Goal: Task Accomplishment & Management: Complete application form

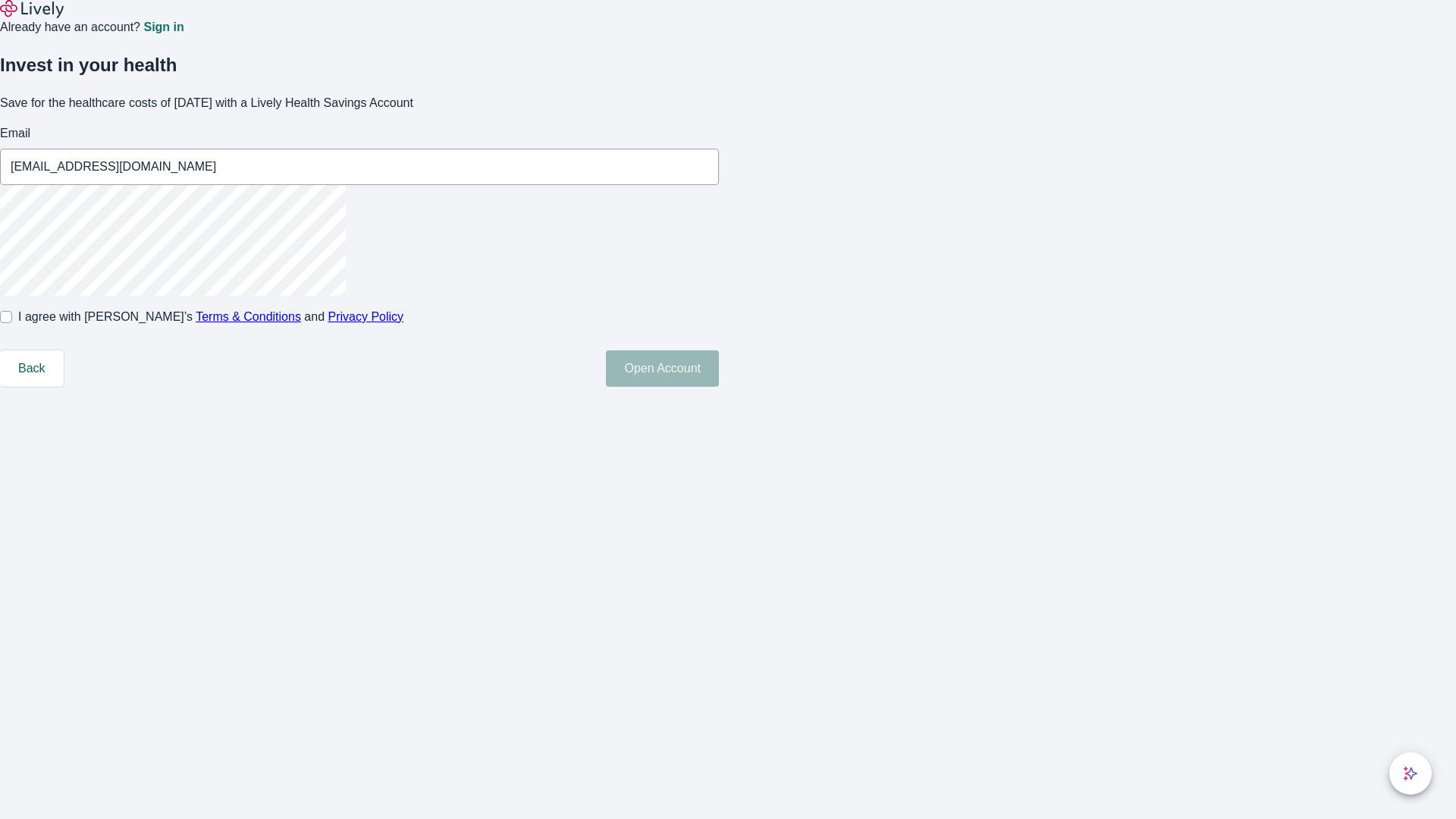
click at [12, 323] on input "I agree with Lively’s Terms & Conditions and Privacy Policy" at bounding box center [6, 316] width 12 height 12
checkbox input "true"
click at [719, 386] on button "Open Account" at bounding box center [662, 368] width 113 height 36
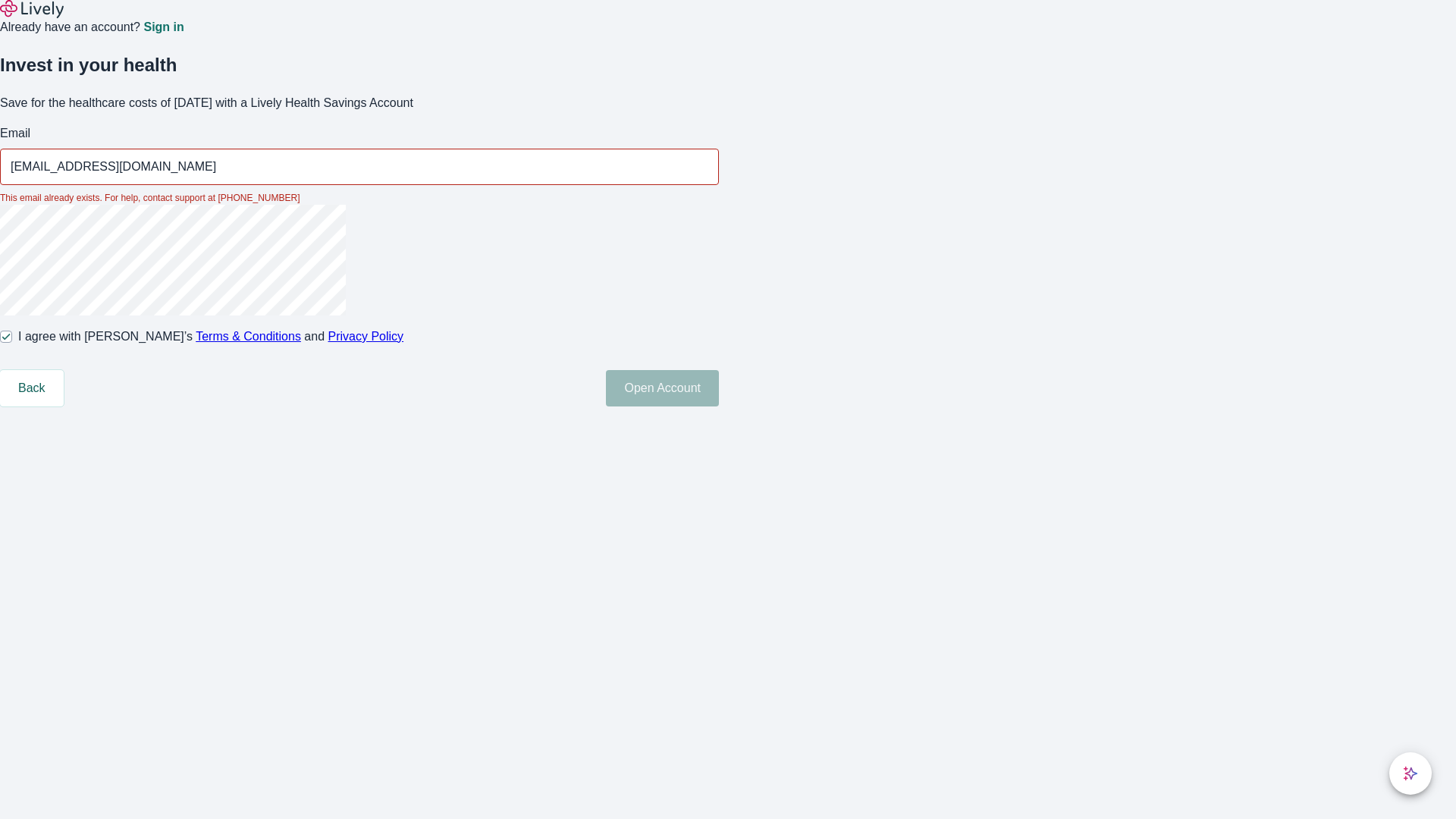
type input "[EMAIL_ADDRESS][DOMAIN_NAME]"
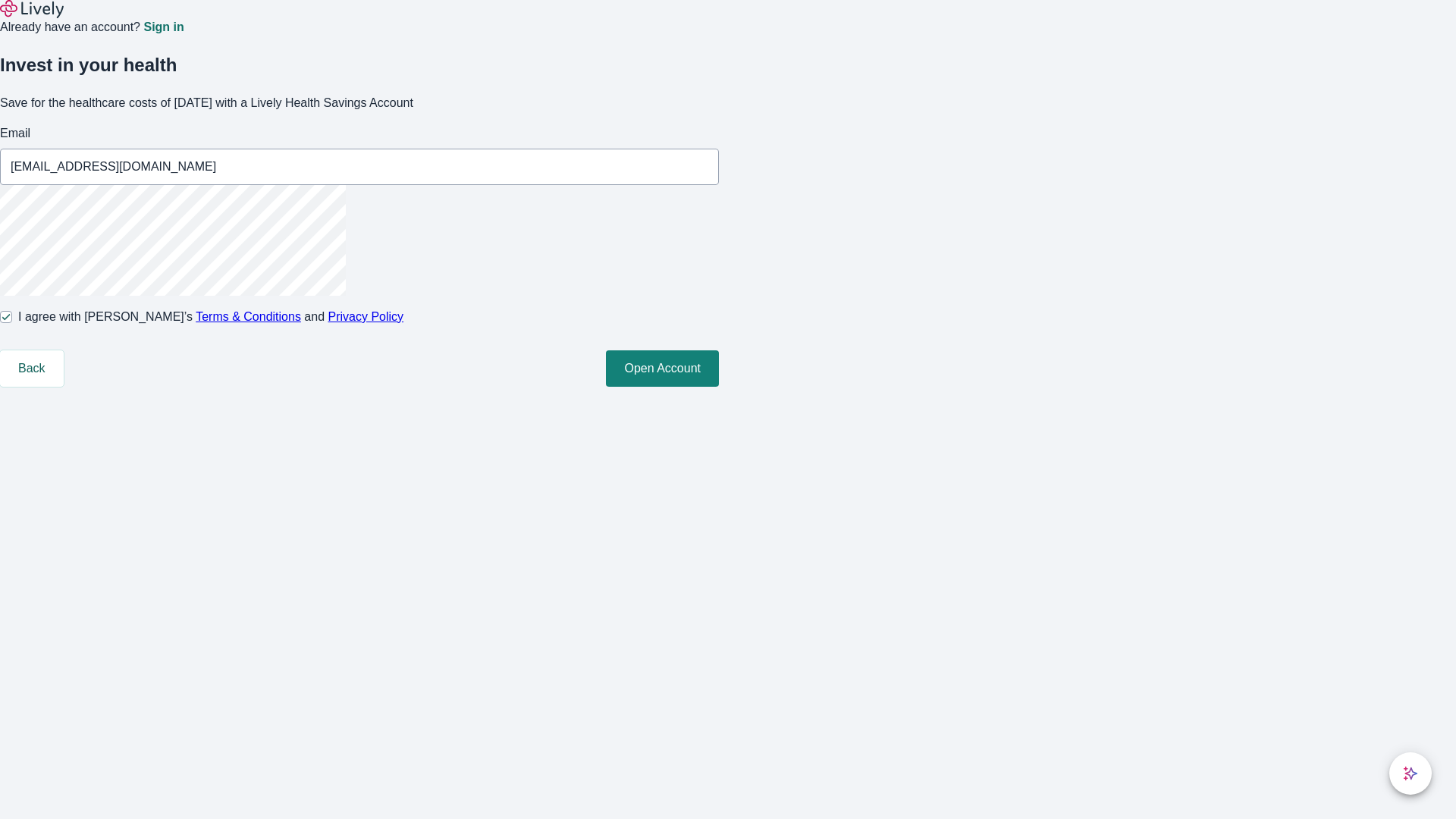
click at [12, 323] on input "I agree with Lively’s Terms & Conditions and Privacy Policy" at bounding box center [6, 316] width 12 height 12
checkbox input "false"
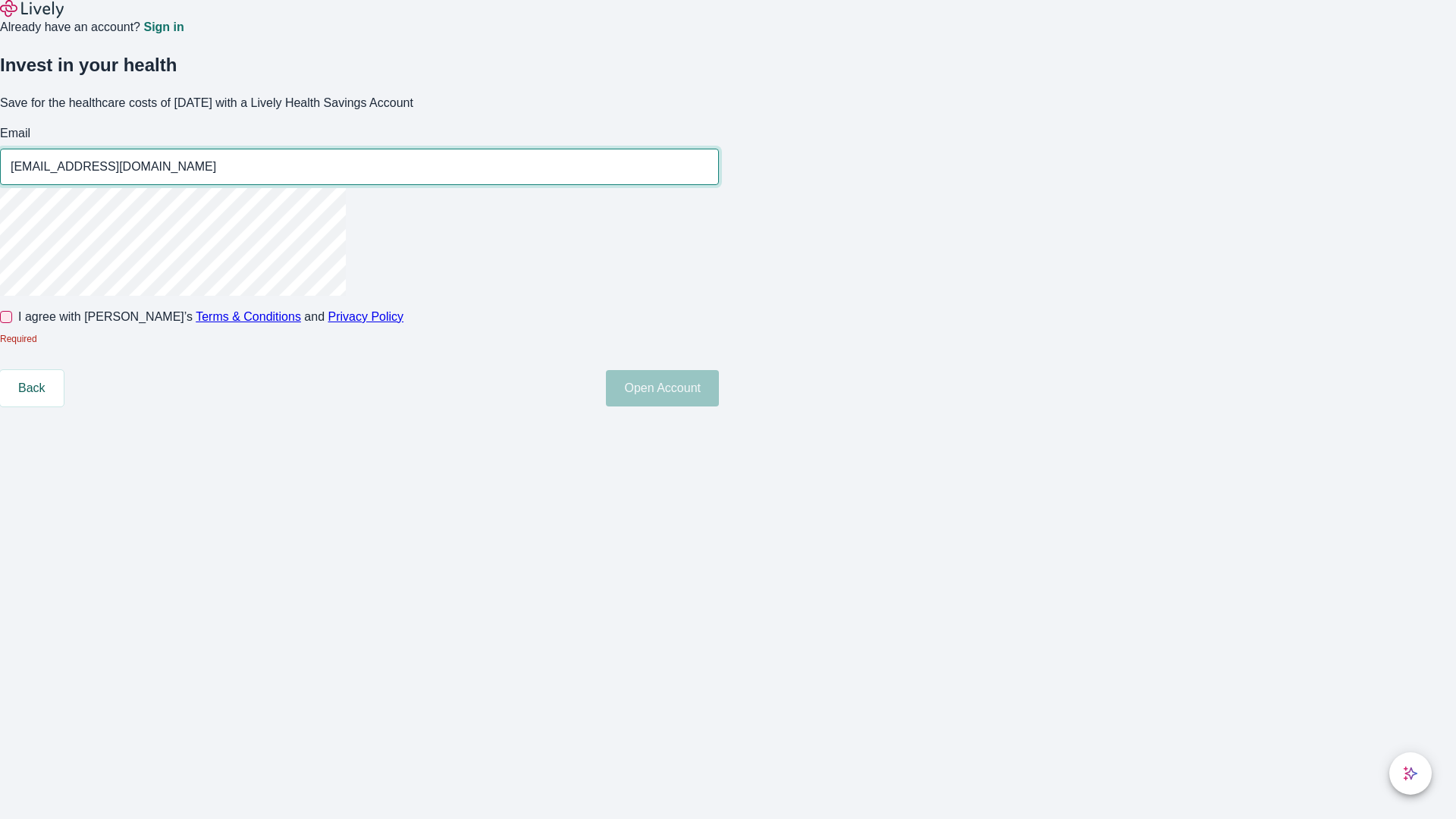
type input "[EMAIL_ADDRESS][DOMAIN_NAME]"
click at [12, 323] on input "I agree with Lively’s Terms & Conditions and Privacy Policy" at bounding box center [6, 316] width 12 height 12
checkbox input "true"
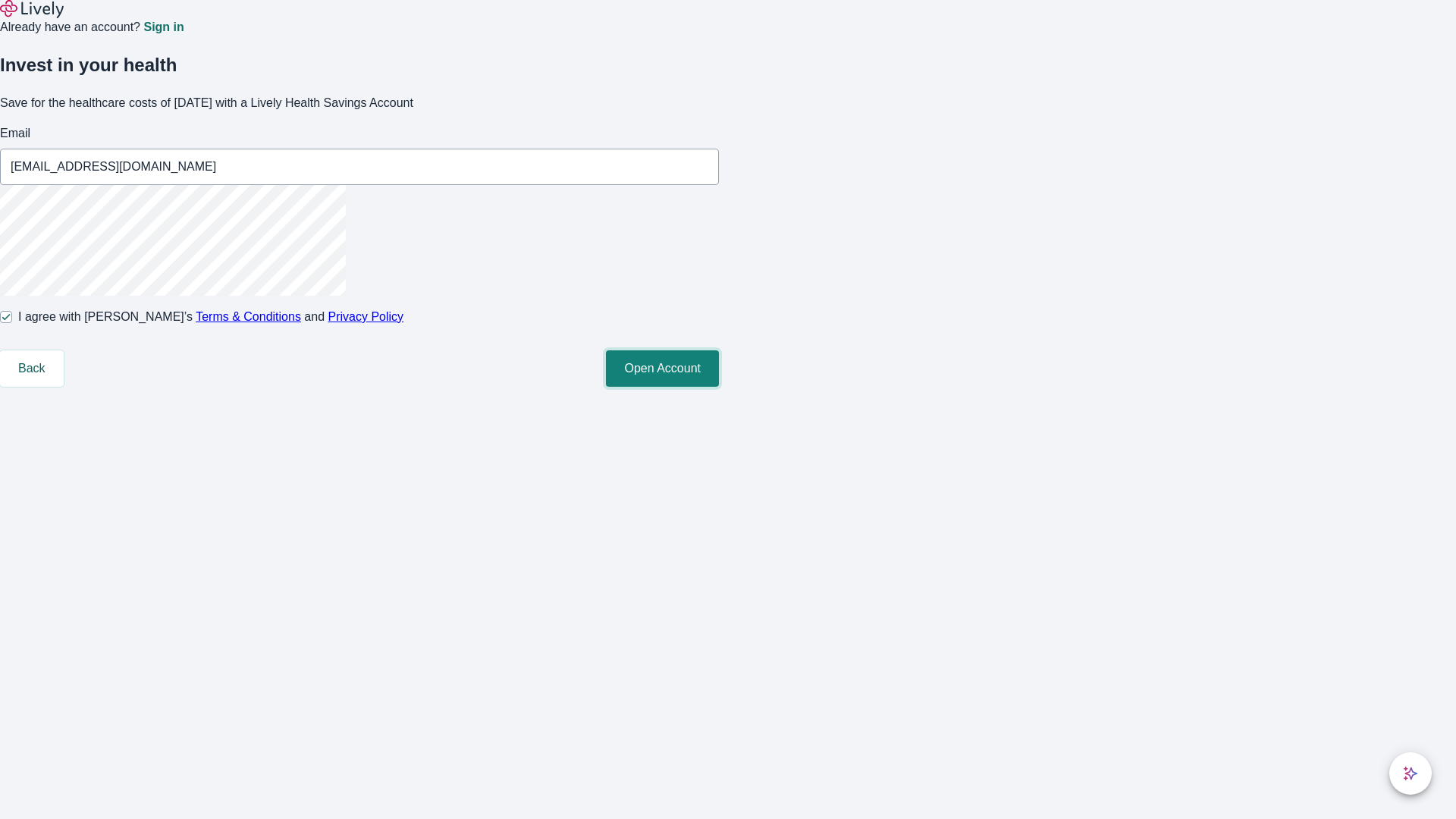
click at [719, 386] on button "Open Account" at bounding box center [662, 368] width 113 height 36
